Goal: Answer question/provide support: Share knowledge or assist other users

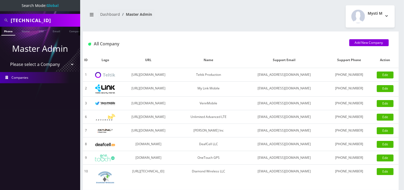
click at [52, 21] on input "89148000010413033820" at bounding box center [45, 20] width 68 height 10
click at [62, 24] on input "text" at bounding box center [45, 20] width 68 height 10
click at [51, 22] on input "text" at bounding box center [45, 20] width 68 height 10
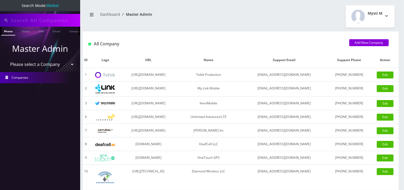
click at [51, 22] on input "text" at bounding box center [45, 20] width 68 height 10
click at [53, 21] on input "text" at bounding box center [45, 20] width 68 height 10
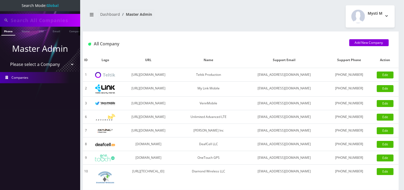
click at [53, 21] on input "text" at bounding box center [45, 20] width 68 height 10
type input "shani"
click at [27, 31] on link "Name" at bounding box center [25, 31] width 13 height 9
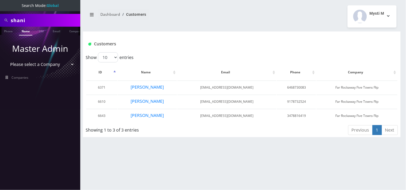
click at [40, 20] on input "shani" at bounding box center [45, 20] width 68 height 10
type input "[PERSON_NAME]"
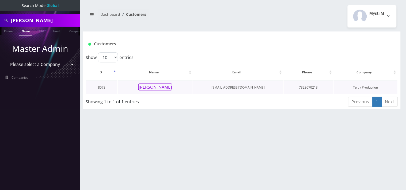
click at [157, 89] on button "Chani Feibusch" at bounding box center [155, 87] width 34 height 7
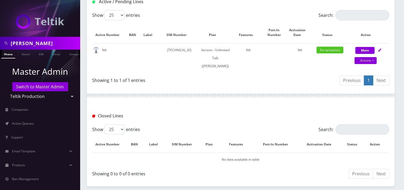
scroll to position [119, 0]
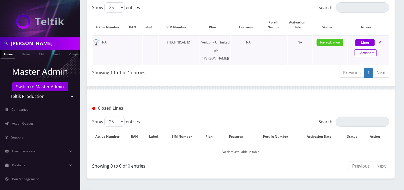
click at [373, 54] on link "Actions" at bounding box center [366, 52] width 22 height 7
select select "459"
